Goal: Use online tool/utility: Utilize a website feature to perform a specific function

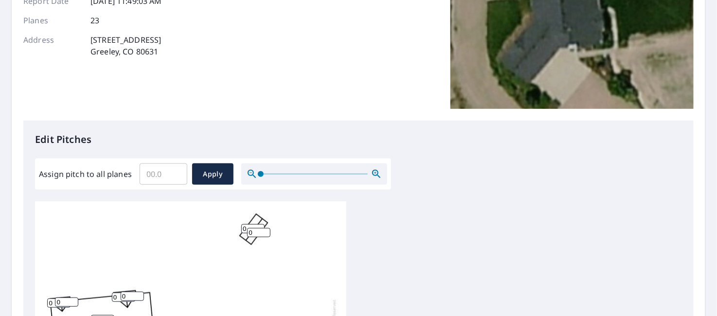
scroll to position [195, 0]
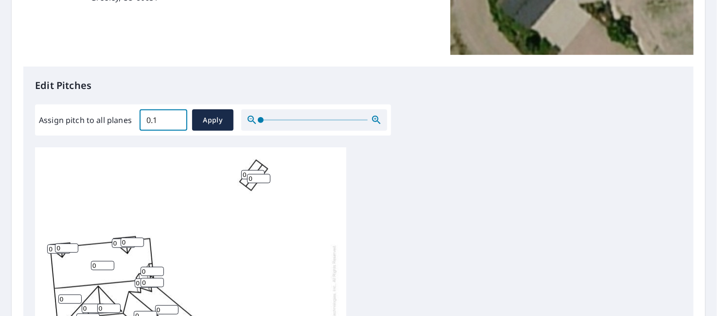
click at [175, 117] on input "0.1" at bounding box center [164, 120] width 48 height 27
click at [175, 117] on input "0.2" at bounding box center [164, 120] width 48 height 27
click at [175, 117] on input "0.3" at bounding box center [164, 120] width 48 height 27
click at [175, 117] on input "0.4" at bounding box center [164, 120] width 48 height 27
click at [175, 117] on input "0.5" at bounding box center [164, 120] width 48 height 27
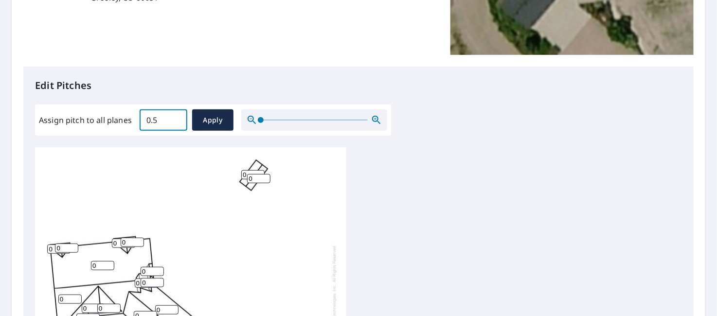
drag, startPoint x: 157, startPoint y: 119, endPoint x: 133, endPoint y: 121, distance: 24.4
click at [133, 121] on div "Assign pitch to all planes 0.5 ​ Apply" at bounding box center [213, 119] width 348 height 21
type input "6"
click at [208, 118] on span "Apply" at bounding box center [213, 120] width 26 height 12
type input "6"
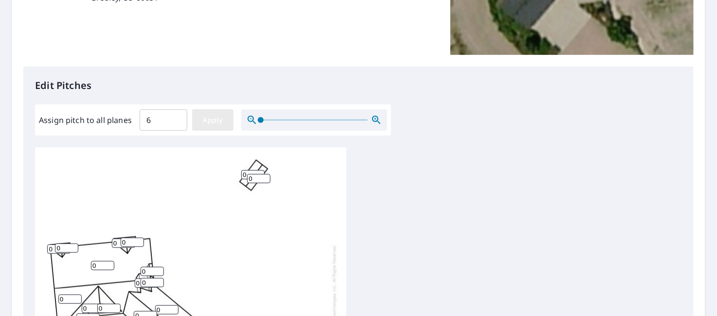
type input "6"
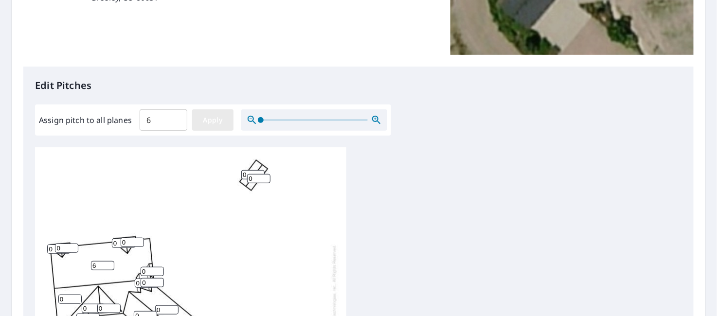
type input "6"
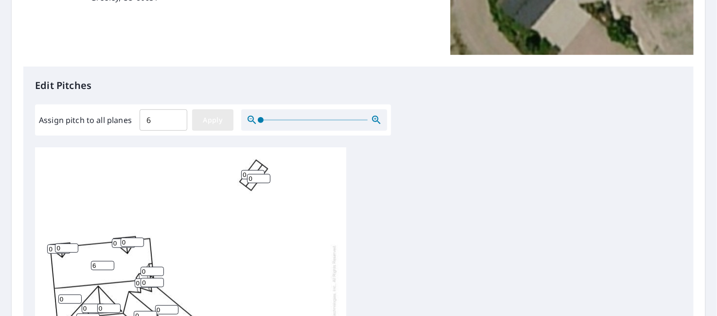
type input "6"
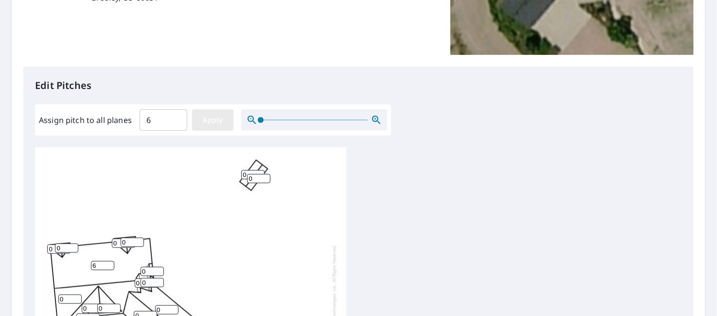
type input "6"
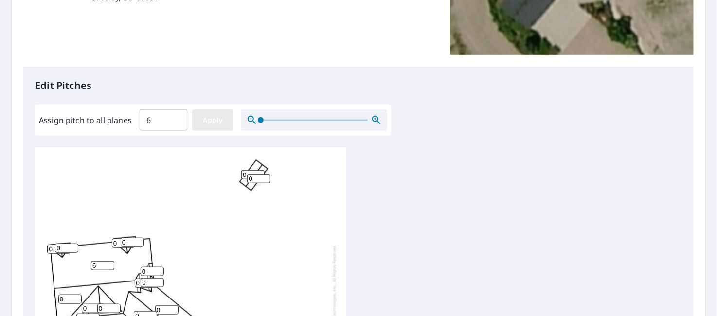
type input "6"
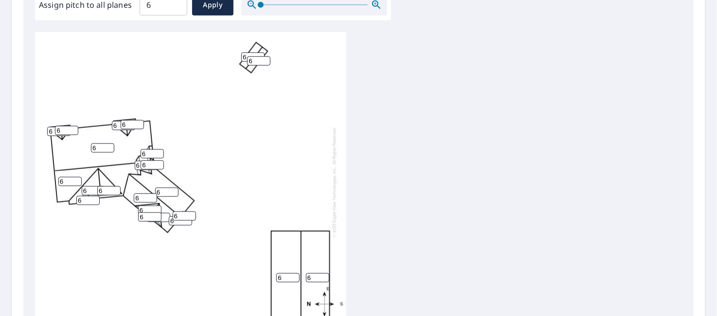
scroll to position [340, 0]
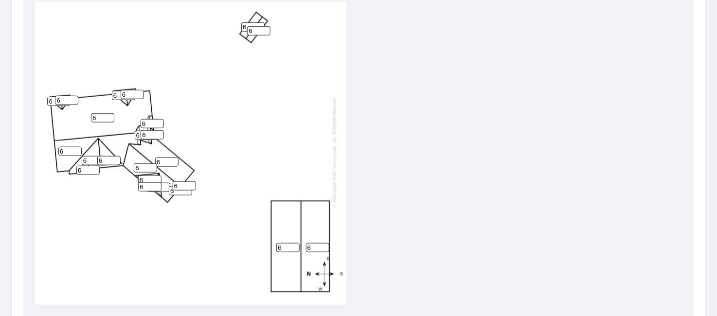
drag, startPoint x: 288, startPoint y: 240, endPoint x: 278, endPoint y: 241, distance: 9.8
click at [278, 243] on input "6" at bounding box center [287, 247] width 23 height 9
type input "5"
click at [310, 243] on input "6" at bounding box center [317, 247] width 23 height 9
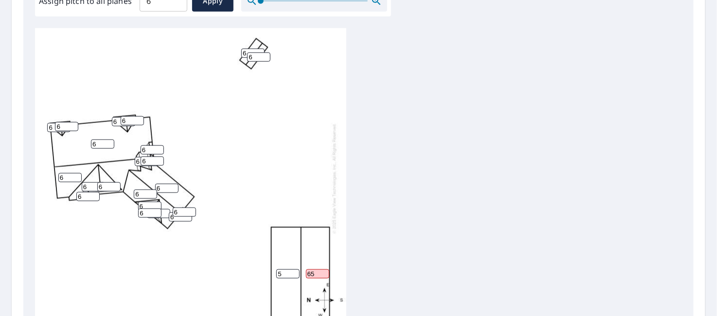
scroll to position [366, 0]
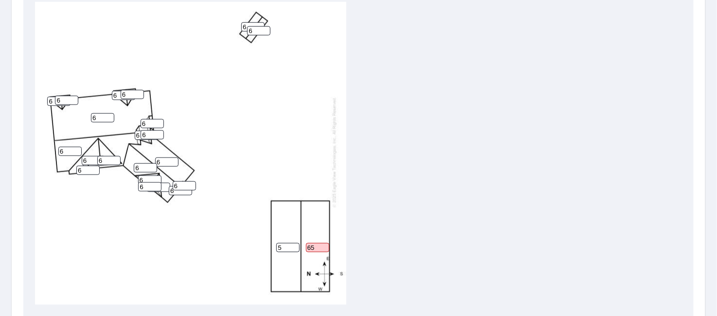
drag, startPoint x: 297, startPoint y: 238, endPoint x: 288, endPoint y: 237, distance: 8.8
click at [288, 237] on div "6 5 65 6 6 6 6 6 6 6 6 6 6 6 6 6 6 6 6 6 6 6 6" at bounding box center [190, 153] width 311 height 306
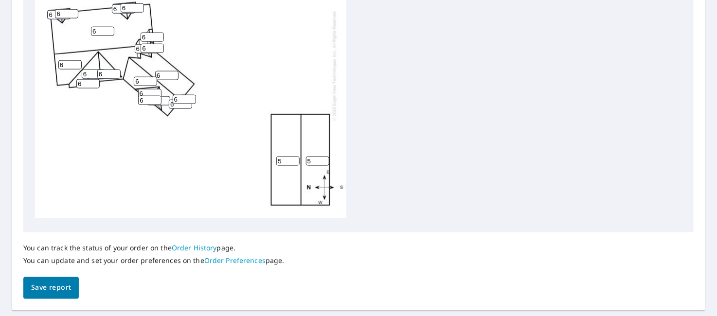
scroll to position [453, 0]
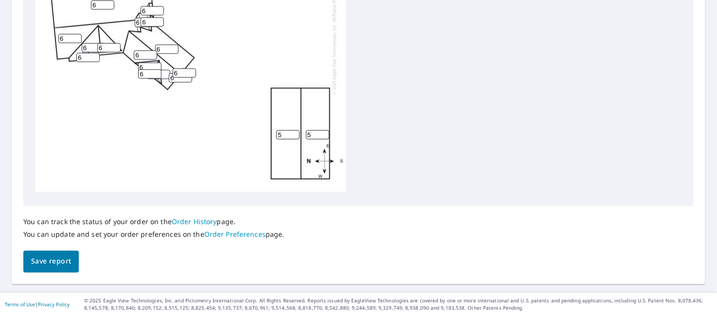
type input "5"
click at [51, 262] on span "Save report" at bounding box center [51, 262] width 40 height 12
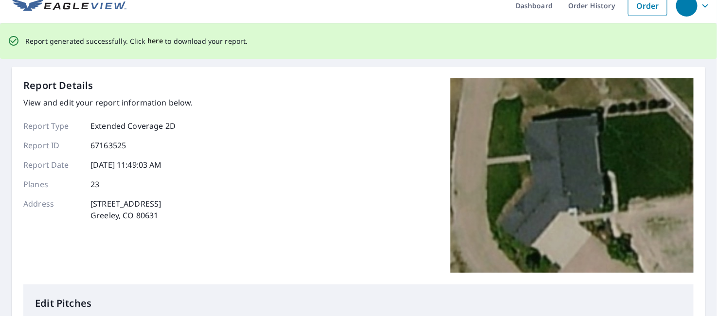
scroll to position [0, 0]
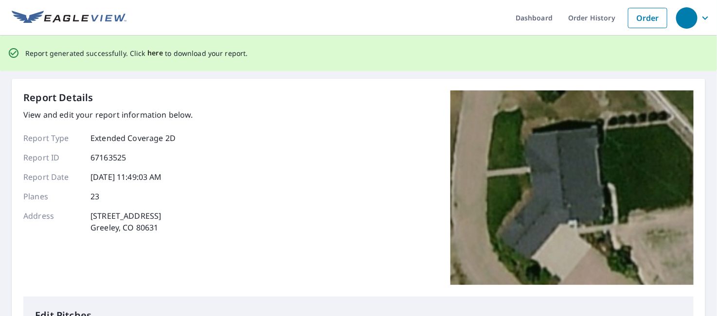
click at [151, 54] on span "here" at bounding box center [155, 53] width 16 height 12
